Goal: Task Accomplishment & Management: Check status

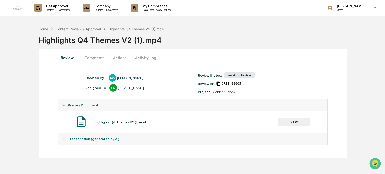
click at [92, 58] on button "Comments" at bounding box center [94, 58] width 28 height 12
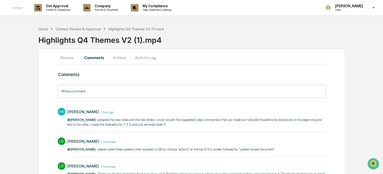
click at [125, 58] on button "Actions" at bounding box center [119, 58] width 23 height 12
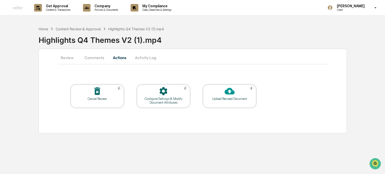
click at [142, 57] on button "Activity Log" at bounding box center [145, 58] width 29 height 12
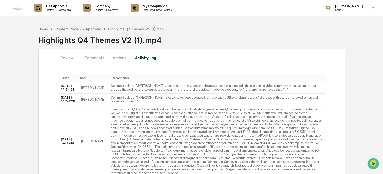
click at [88, 57] on button "Comments" at bounding box center [94, 58] width 28 height 12
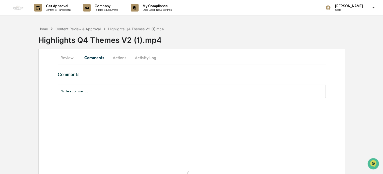
click at [66, 57] on button "Review" at bounding box center [69, 58] width 23 height 12
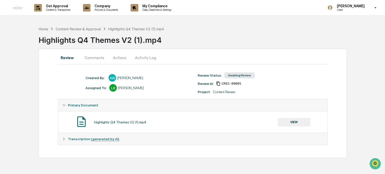
click at [96, 57] on button "Comments" at bounding box center [94, 58] width 28 height 12
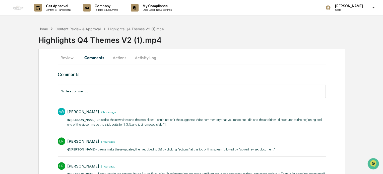
click at [122, 58] on button "Actions" at bounding box center [119, 58] width 23 height 12
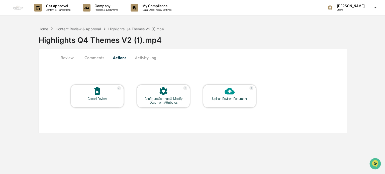
click at [69, 57] on button "Review" at bounding box center [69, 58] width 23 height 12
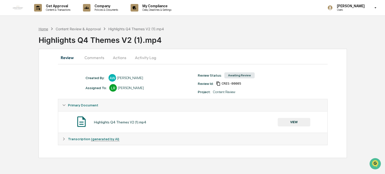
click at [43, 28] on div "Home" at bounding box center [44, 29] width 10 height 4
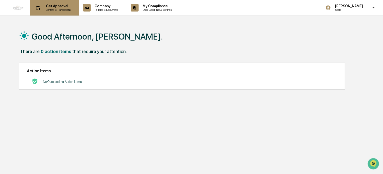
click at [50, 6] on p "Get Approval" at bounding box center [57, 6] width 31 height 4
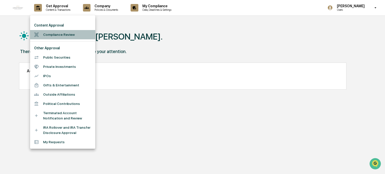
click at [50, 36] on li "Compliance Review" at bounding box center [62, 34] width 65 height 9
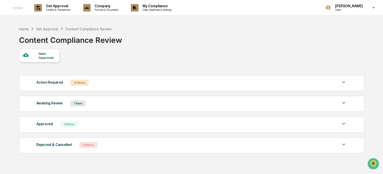
click at [92, 104] on div "Awaiting Review 1 Item" at bounding box center [191, 103] width 310 height 7
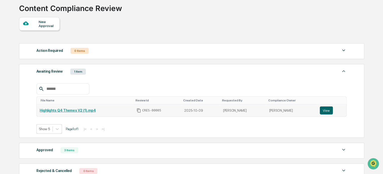
scroll to position [50, 0]
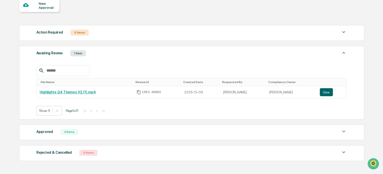
click at [59, 125] on div "Approved 3 Items File Name Review Id Created Date Requested By Compliance Owner…" at bounding box center [191, 133] width 345 height 16
click at [59, 132] on div "Approved 3 Items" at bounding box center [191, 132] width 310 height 7
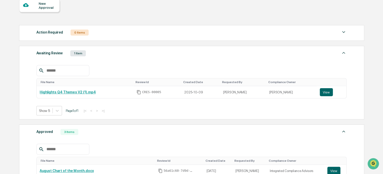
scroll to position [100, 0]
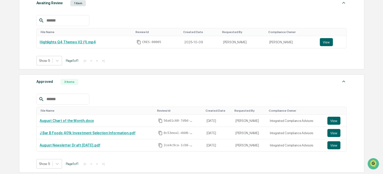
click at [80, 86] on div "Approved 3 Items File Name Review Id Created Date Requested By Compliance Owner…" at bounding box center [191, 123] width 345 height 98
drag, startPoint x: 71, startPoint y: 34, endPoint x: 71, endPoint y: 38, distance: 4.3
click at [71, 34] on div "File Name" at bounding box center [86, 32] width 91 height 4
click at [71, 42] on link "Highlights Q4 Themes V2 (1).mp4" at bounding box center [68, 42] width 56 height 4
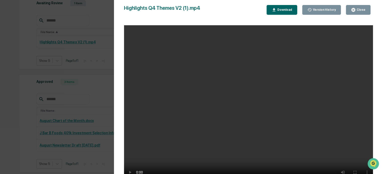
click at [360, 10] on div "Close" at bounding box center [360, 10] width 10 height 4
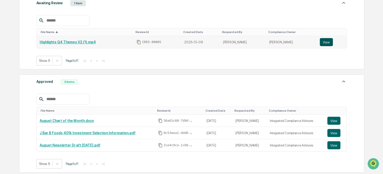
click at [326, 43] on button "View" at bounding box center [325, 42] width 13 height 8
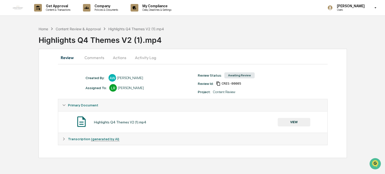
click at [99, 59] on button "Comments" at bounding box center [94, 58] width 28 height 12
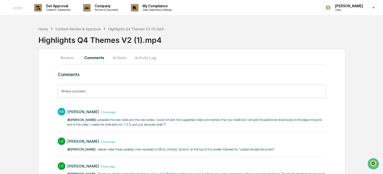
click at [146, 58] on button "Activity Log" at bounding box center [145, 58] width 29 height 12
